Goal: Check status: Check status

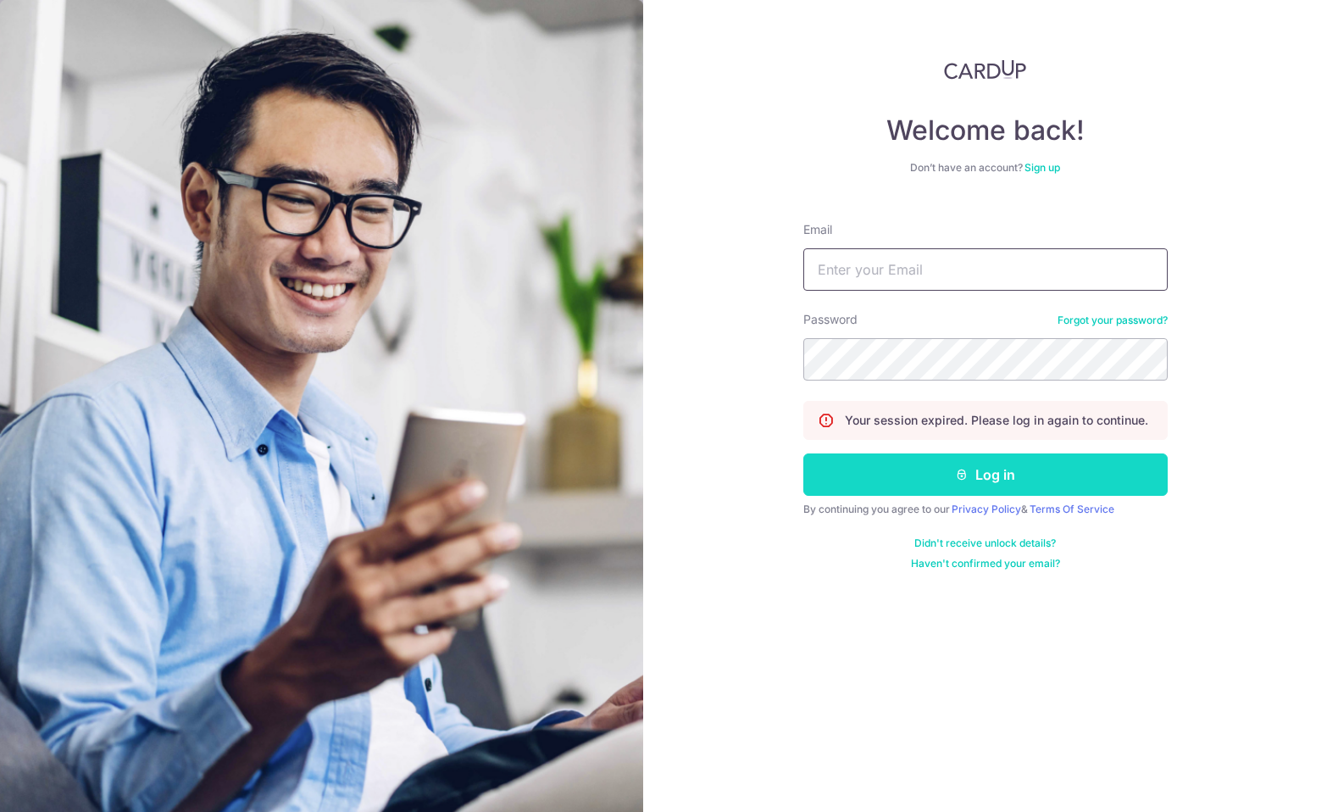
type input "[EMAIL_ADDRESS][DOMAIN_NAME]"
click at [1133, 471] on button "Log in" at bounding box center [985, 474] width 364 height 42
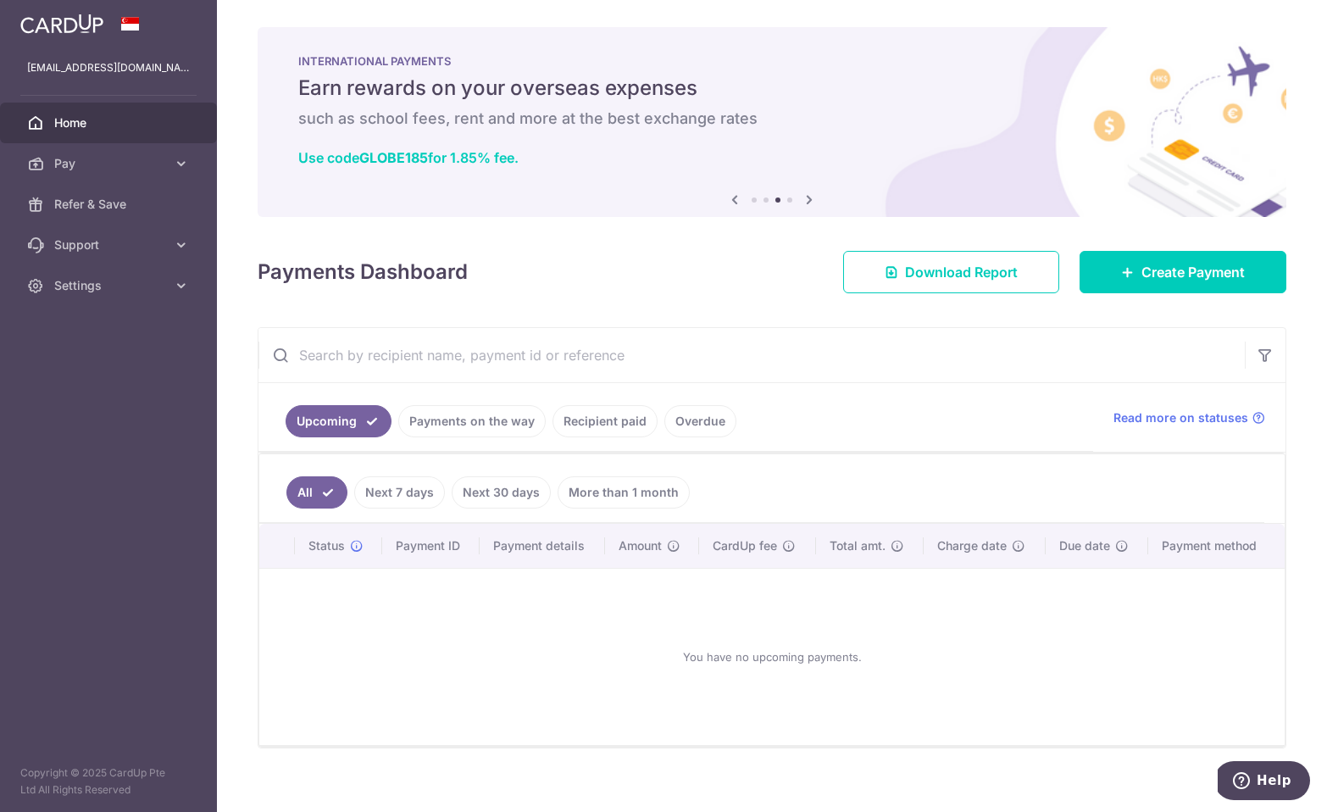
click at [578, 430] on link "Recipient paid" at bounding box center [604, 421] width 105 height 32
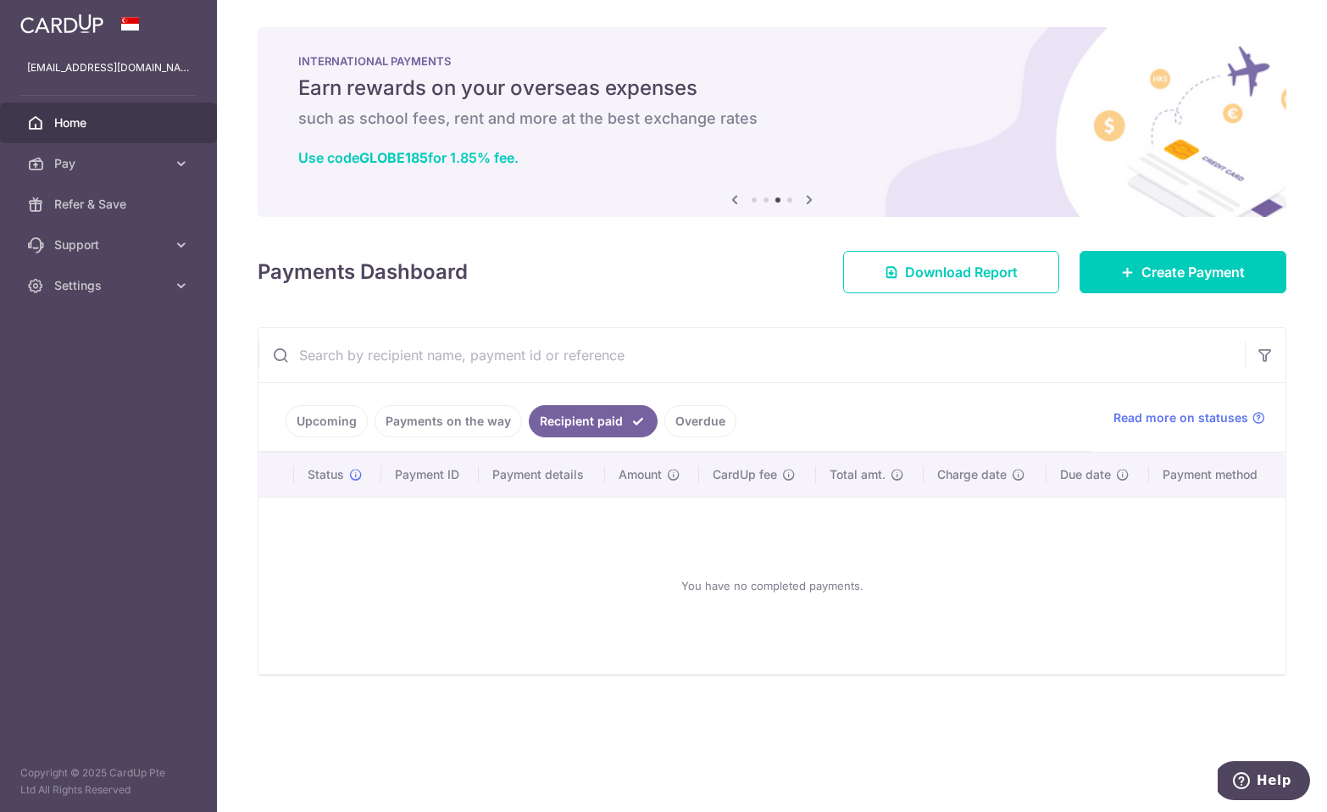
click at [476, 421] on link "Payments on the way" at bounding box center [447, 421] width 147 height 32
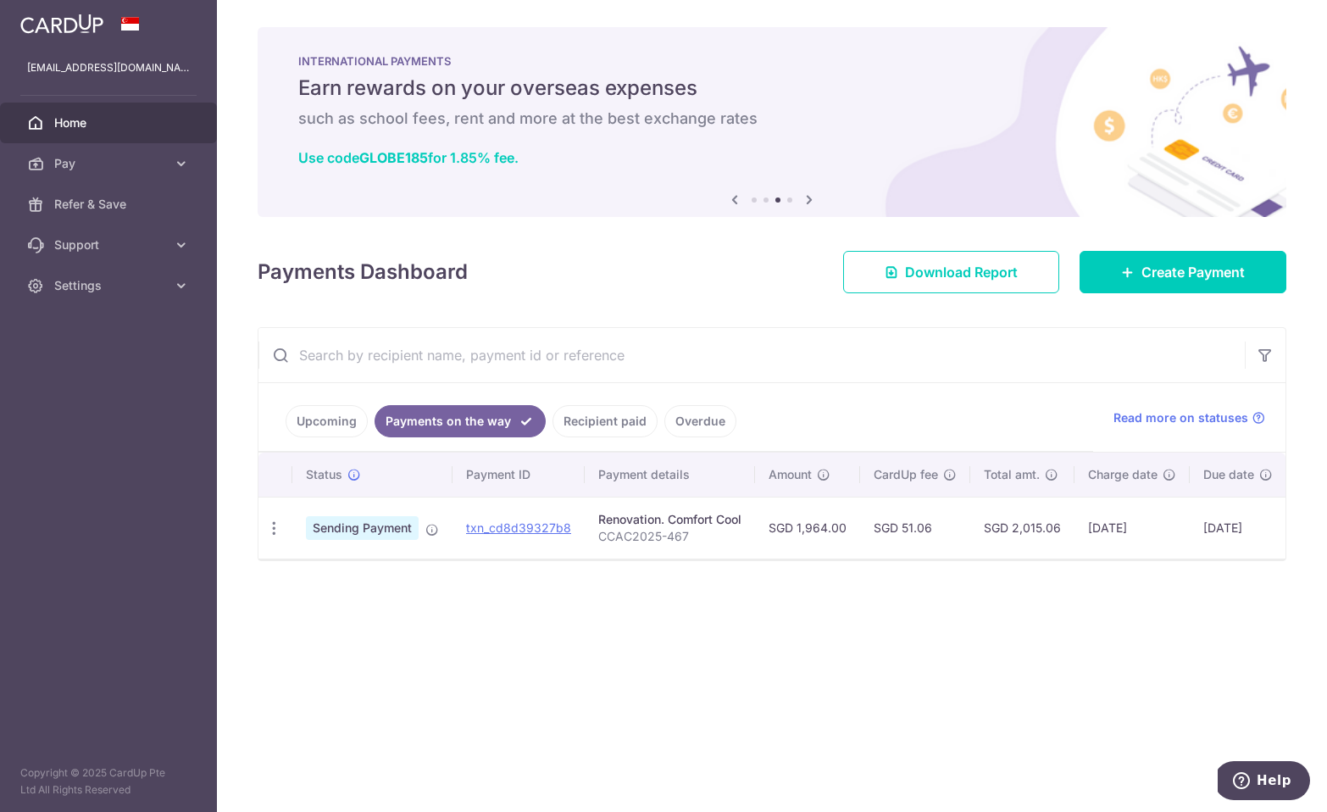
click at [340, 421] on link "Upcoming" at bounding box center [327, 421] width 82 height 32
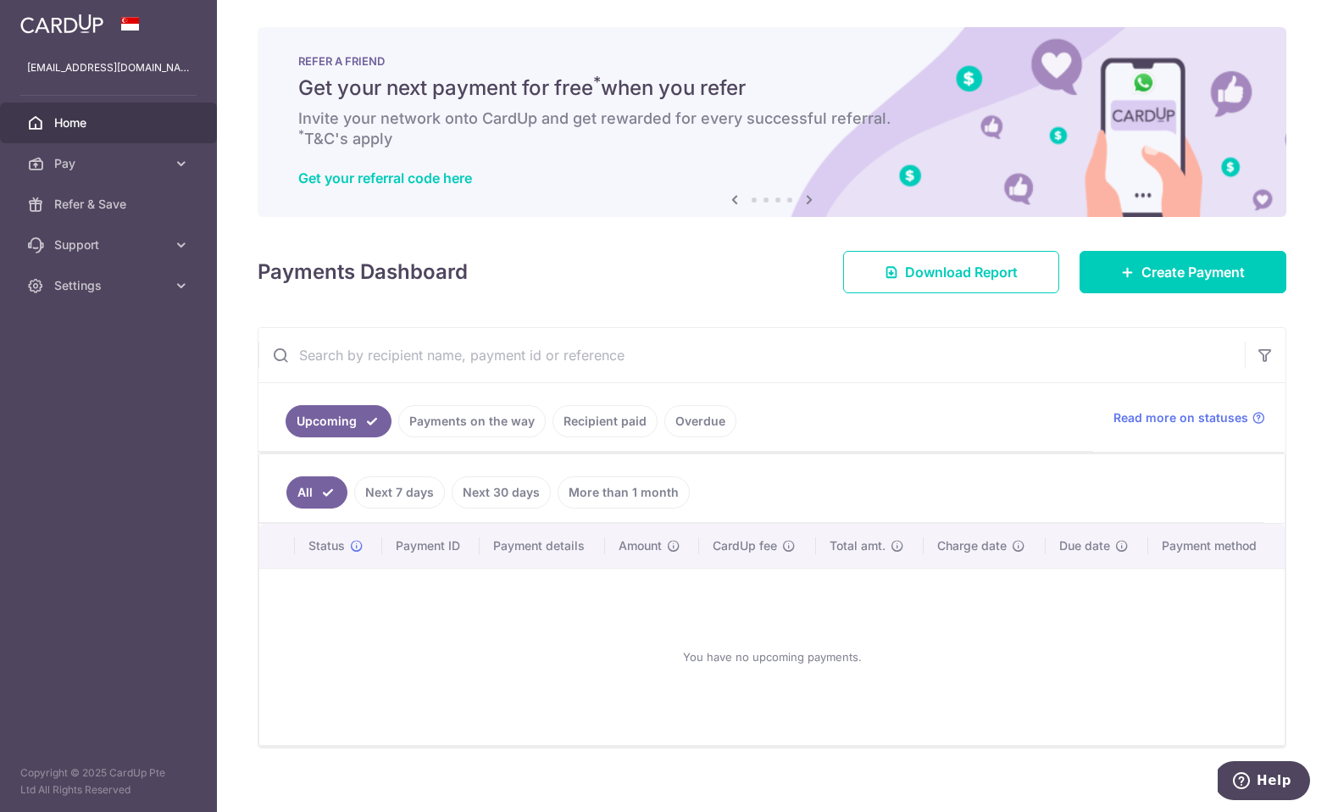
click at [580, 433] on link "Recipient paid" at bounding box center [604, 421] width 105 height 32
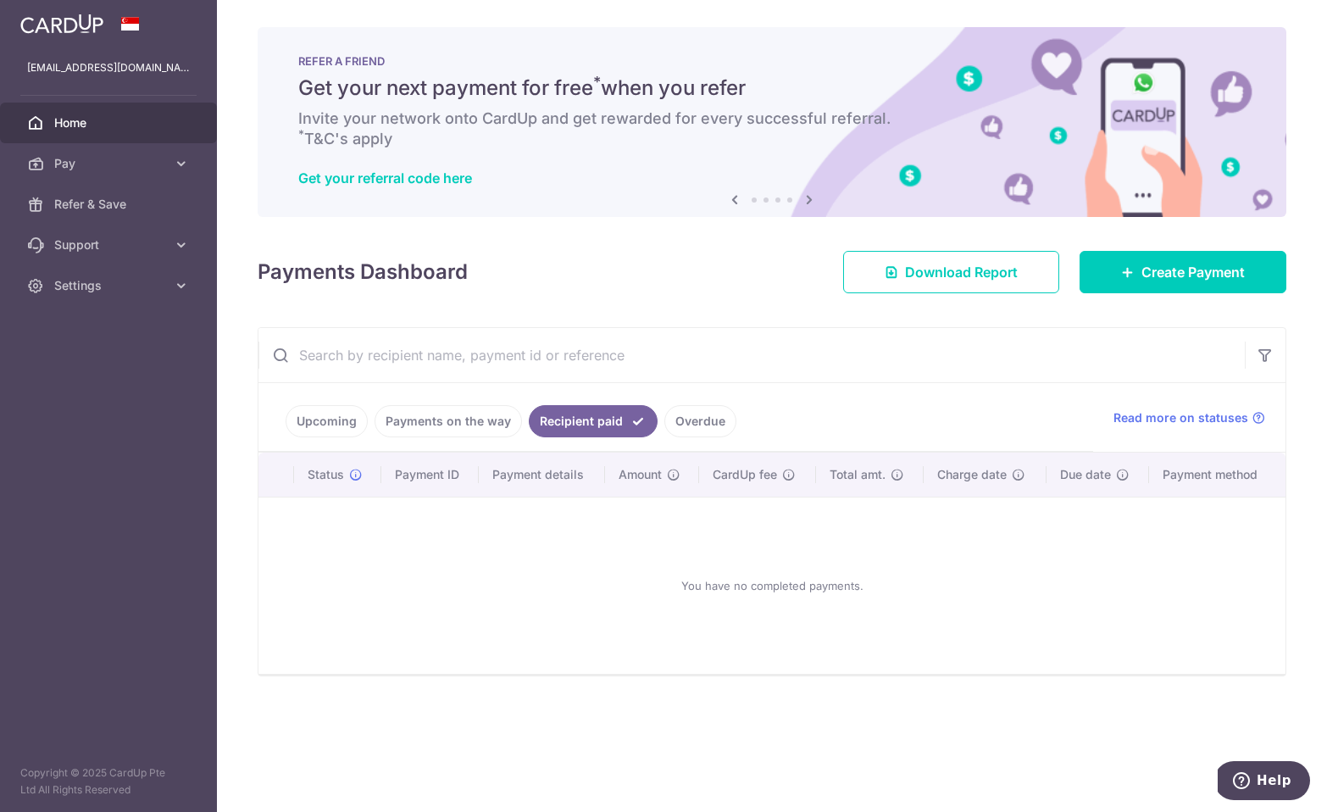
click at [429, 421] on link "Payments on the way" at bounding box center [447, 421] width 147 height 32
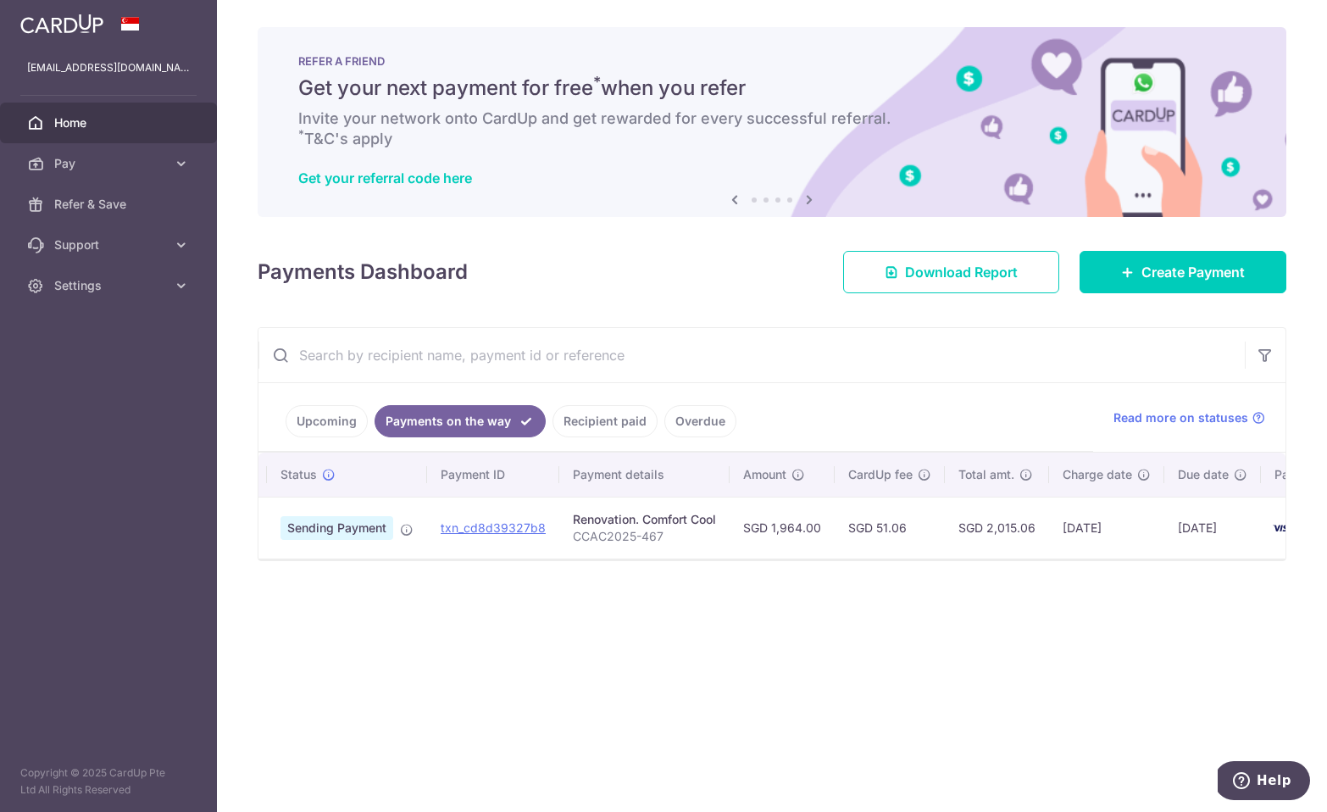
scroll to position [0, 5]
